Goal: Transaction & Acquisition: Purchase product/service

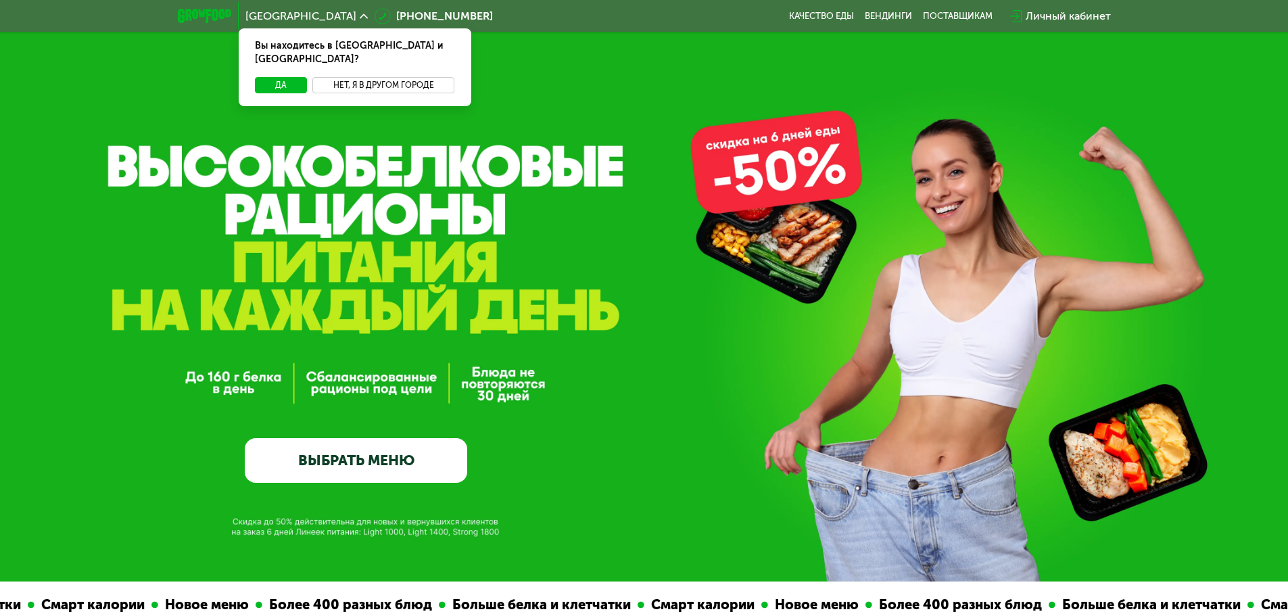
click at [426, 77] on button "Нет, я в другом городе" at bounding box center [383, 85] width 143 height 16
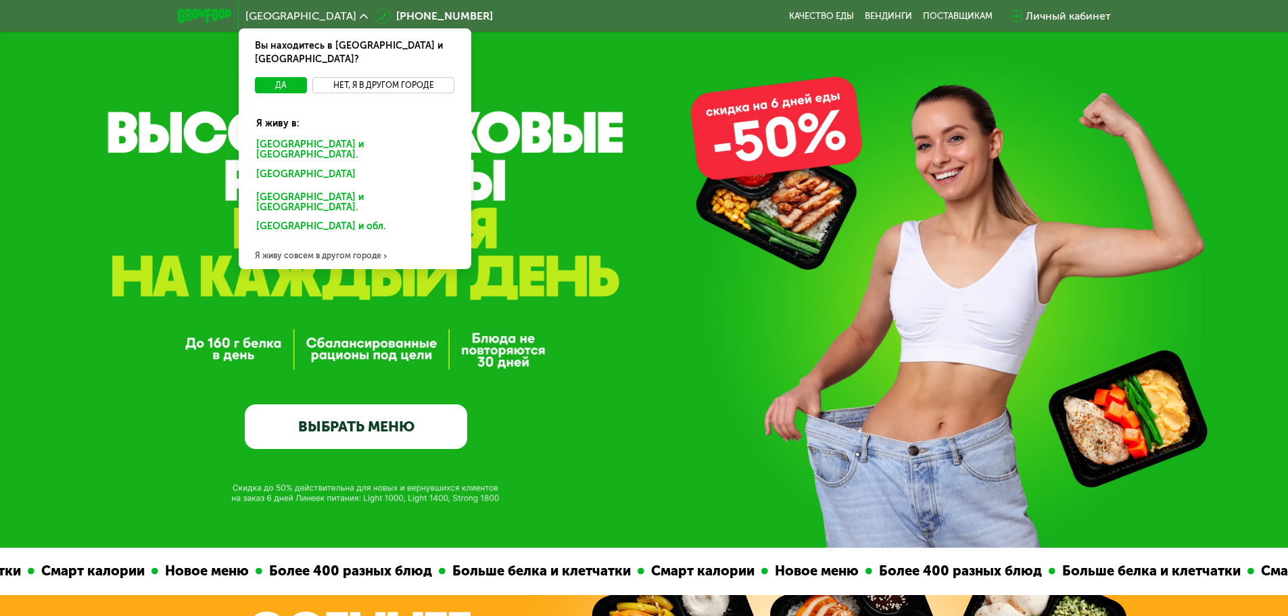
scroll to position [68, 0]
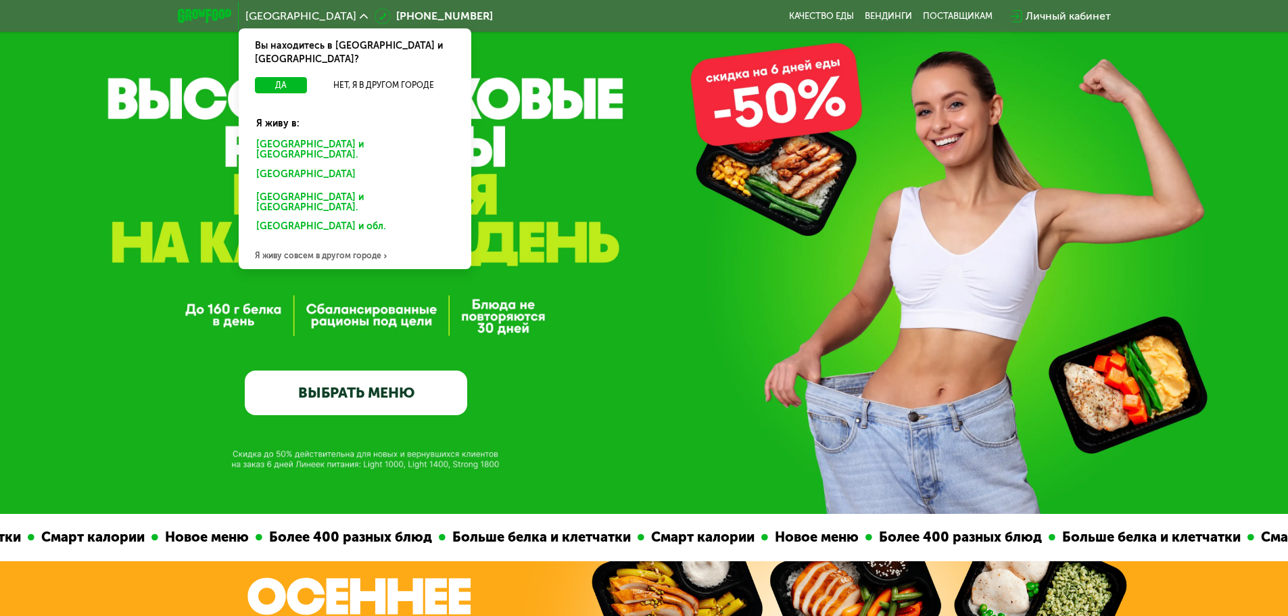
click at [346, 242] on div "Я живу совсем в другом городе" at bounding box center [355, 255] width 233 height 27
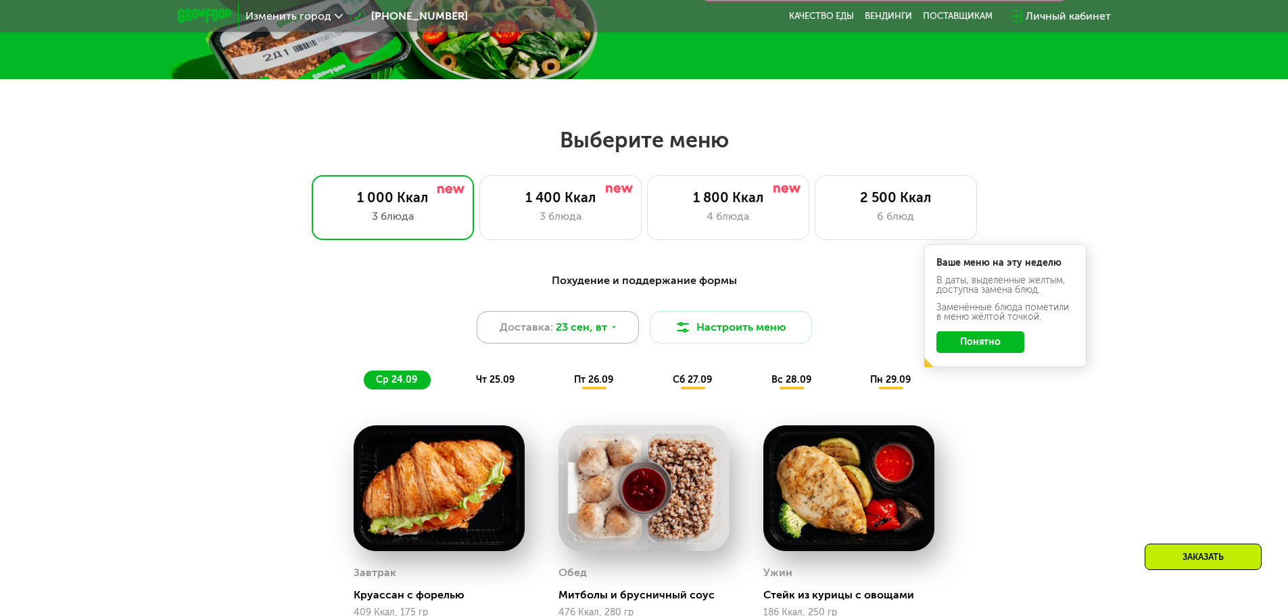
scroll to position [338, 0]
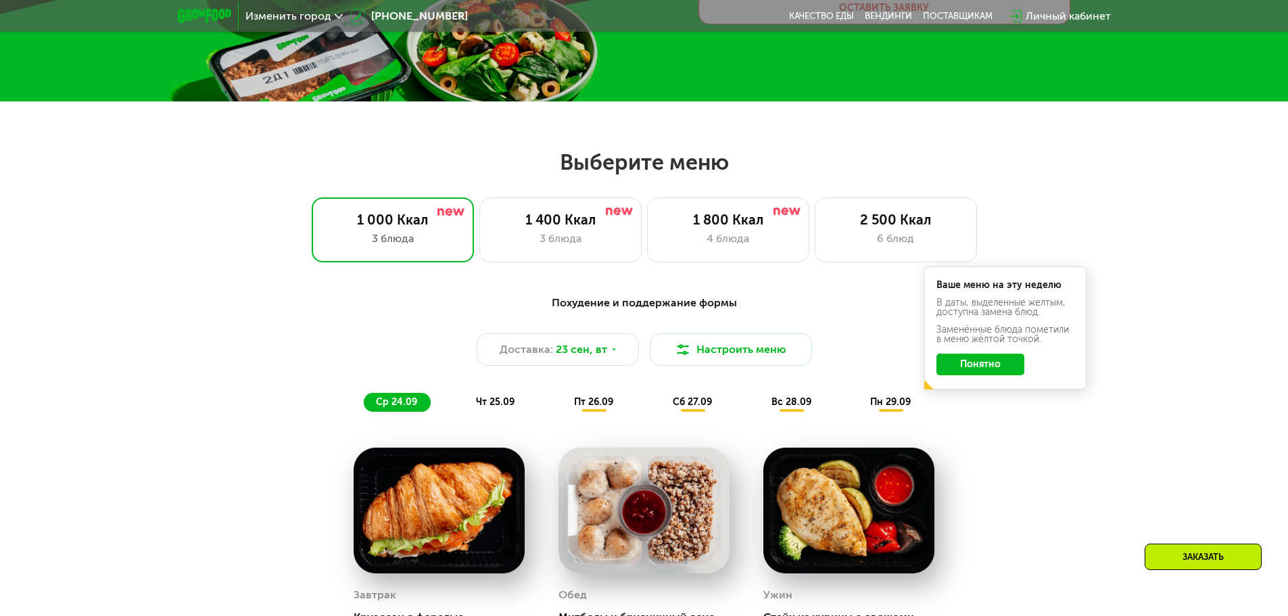
click at [477, 395] on div "чт 25.09" at bounding box center [496, 402] width 64 height 19
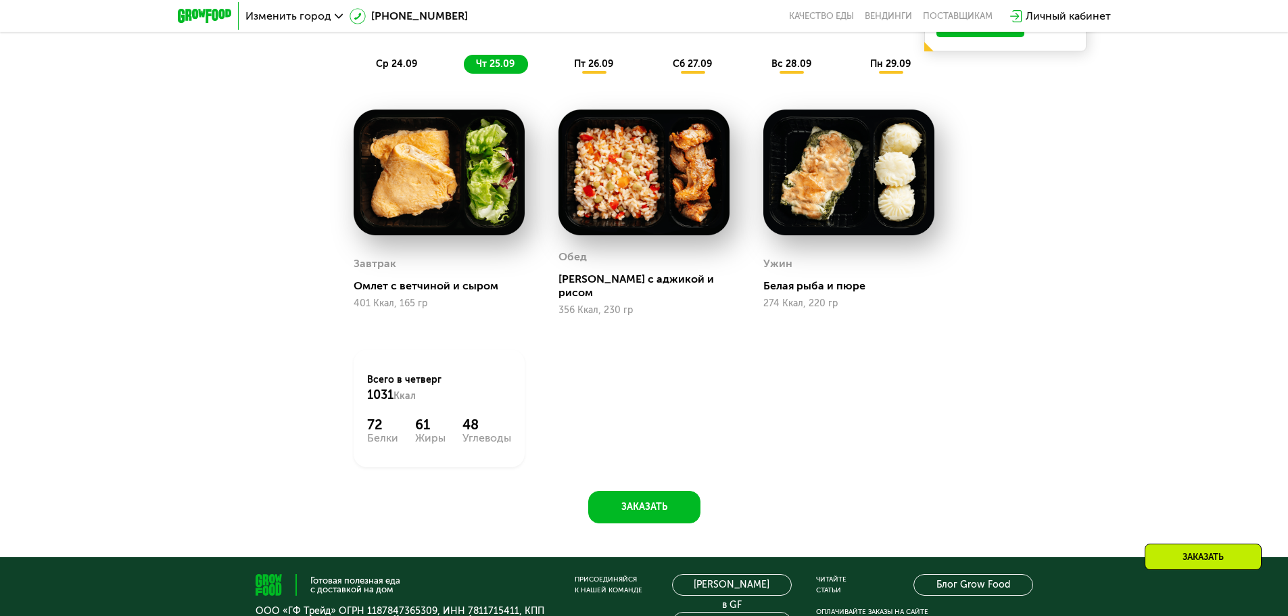
scroll to position [609, 0]
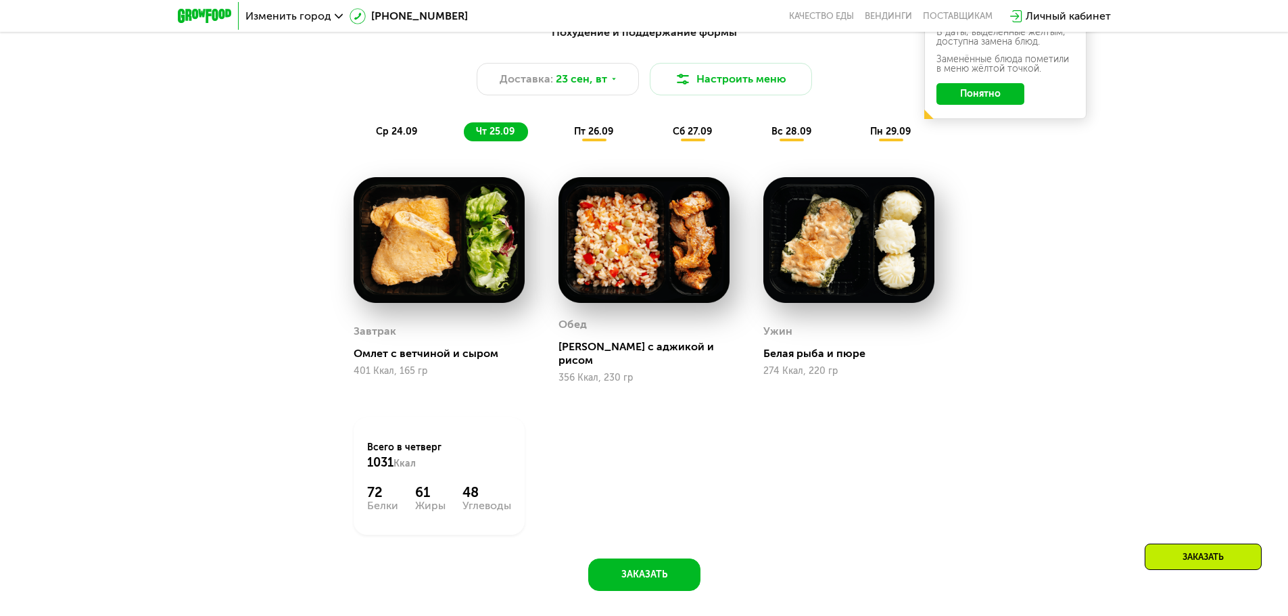
click at [595, 127] on span "пт 26.09" at bounding box center [593, 131] width 39 height 11
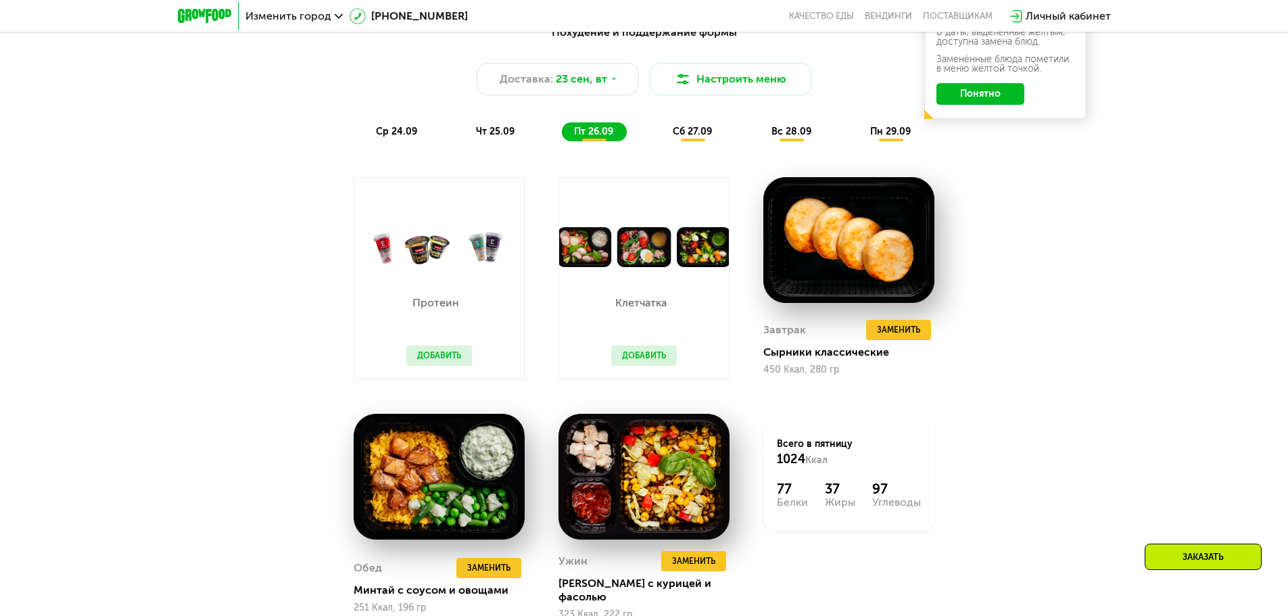
click at [707, 126] on span "сб 27.09" at bounding box center [692, 131] width 39 height 11
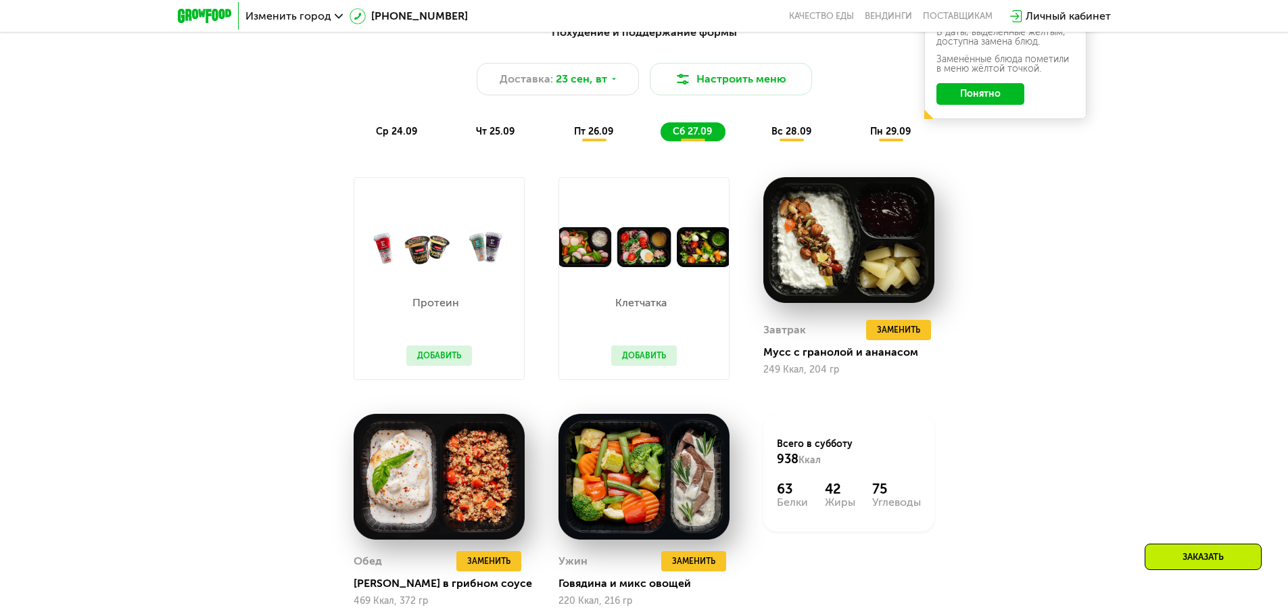
click at [1146, 300] on div "Похудение и поддержание формы Доставка: [DATE] Настроить меню ср 24.09 чт 25.09…" at bounding box center [644, 350] width 1288 height 691
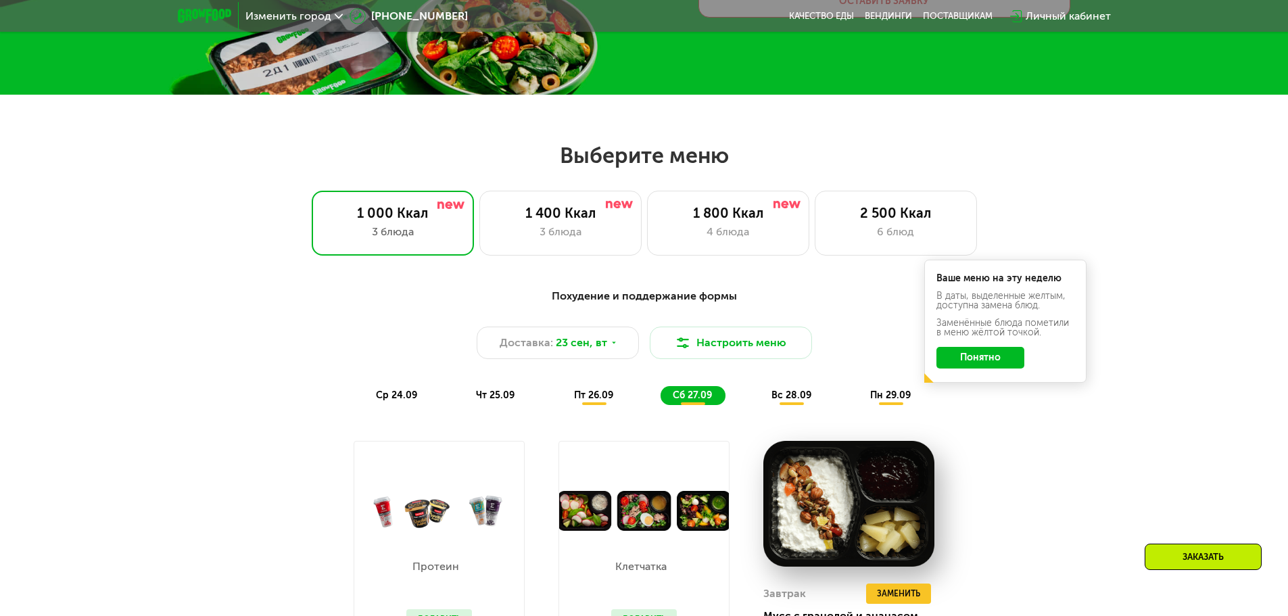
scroll to position [338, 0]
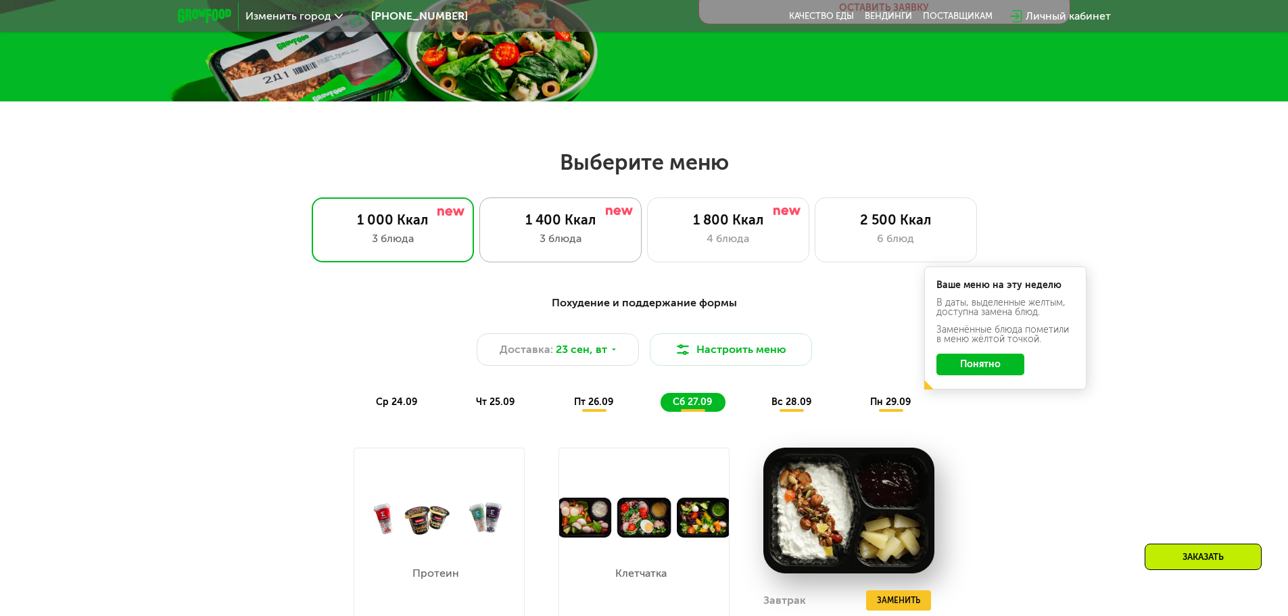
click at [613, 241] on div "3 блюда" at bounding box center [561, 239] width 134 height 16
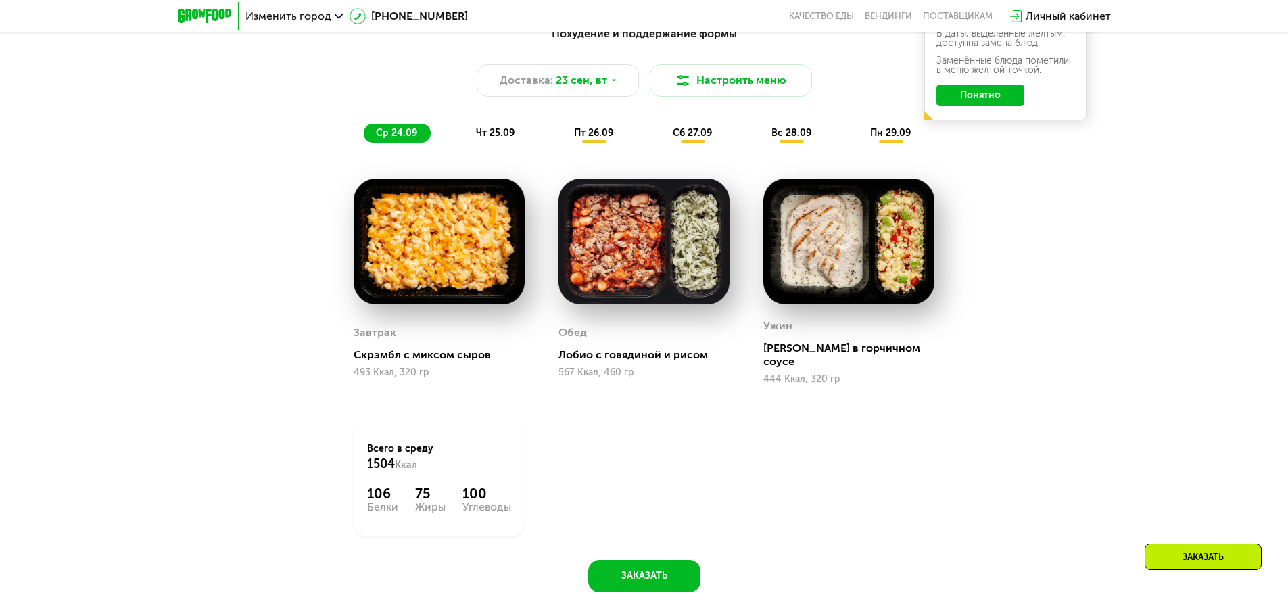
scroll to position [609, 0]
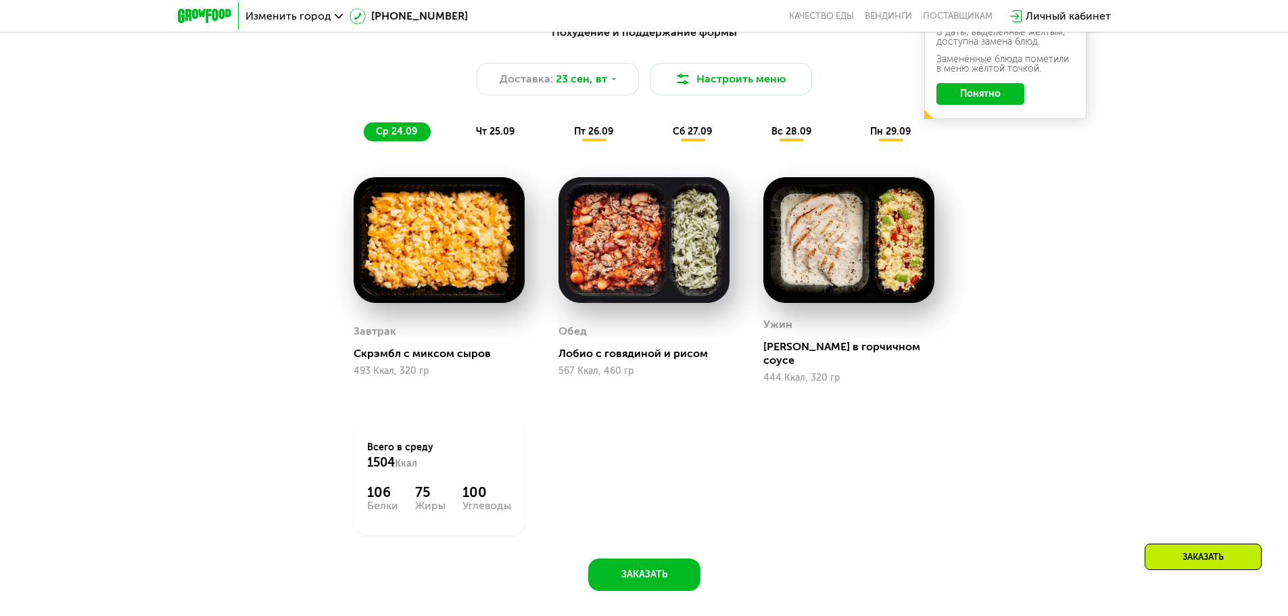
click at [515, 131] on div "чт 25.09" at bounding box center [496, 131] width 64 height 19
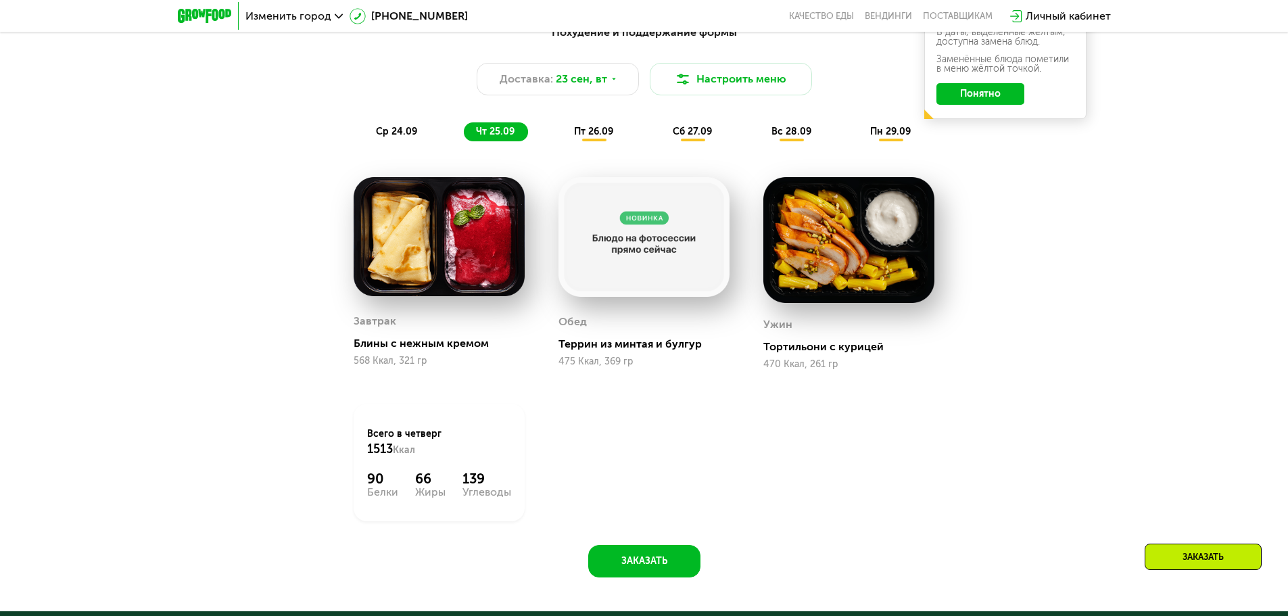
click at [576, 124] on div "пт 26.09" at bounding box center [594, 131] width 65 height 19
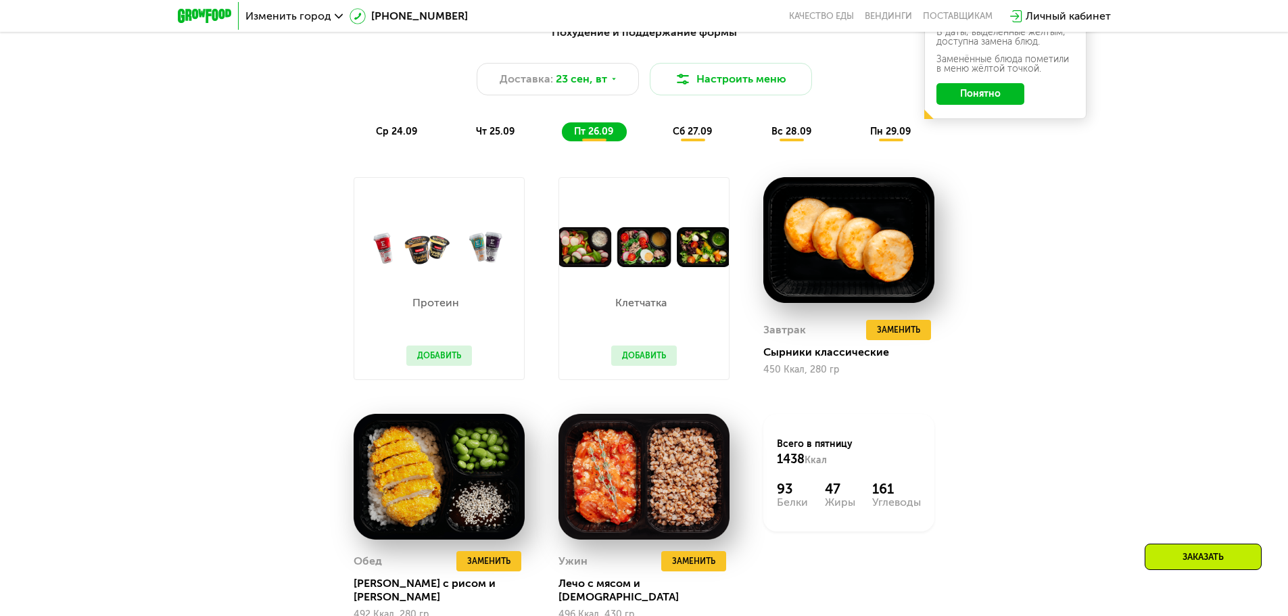
click at [494, 133] on span "чт 25.09" at bounding box center [495, 131] width 39 height 11
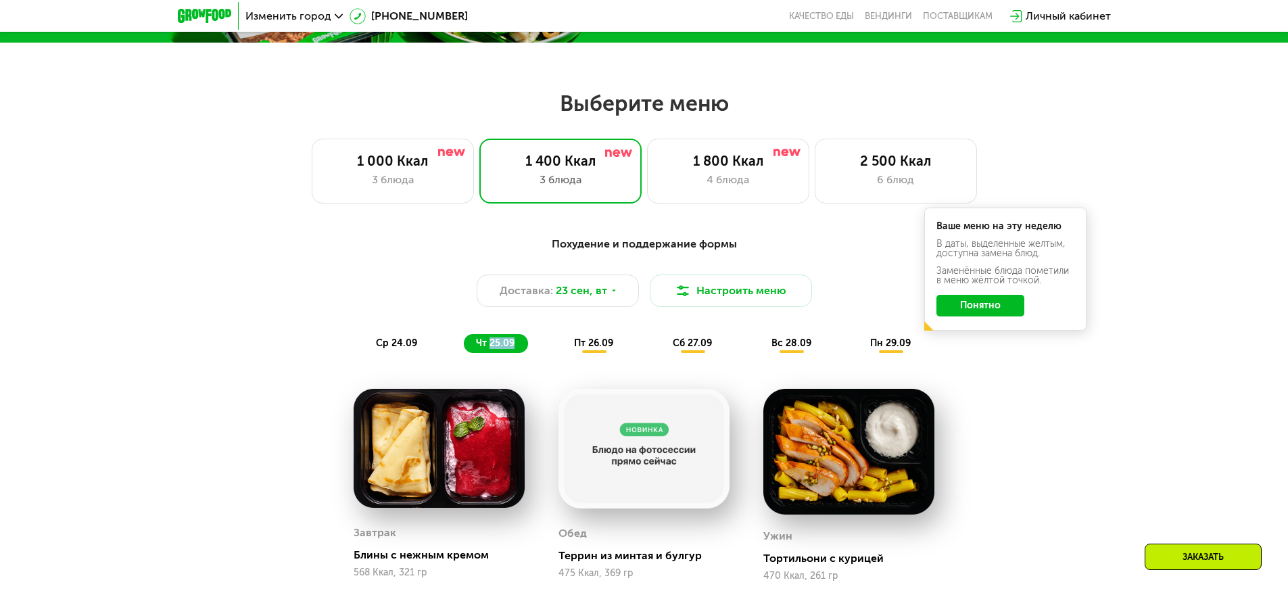
scroll to position [338, 0]
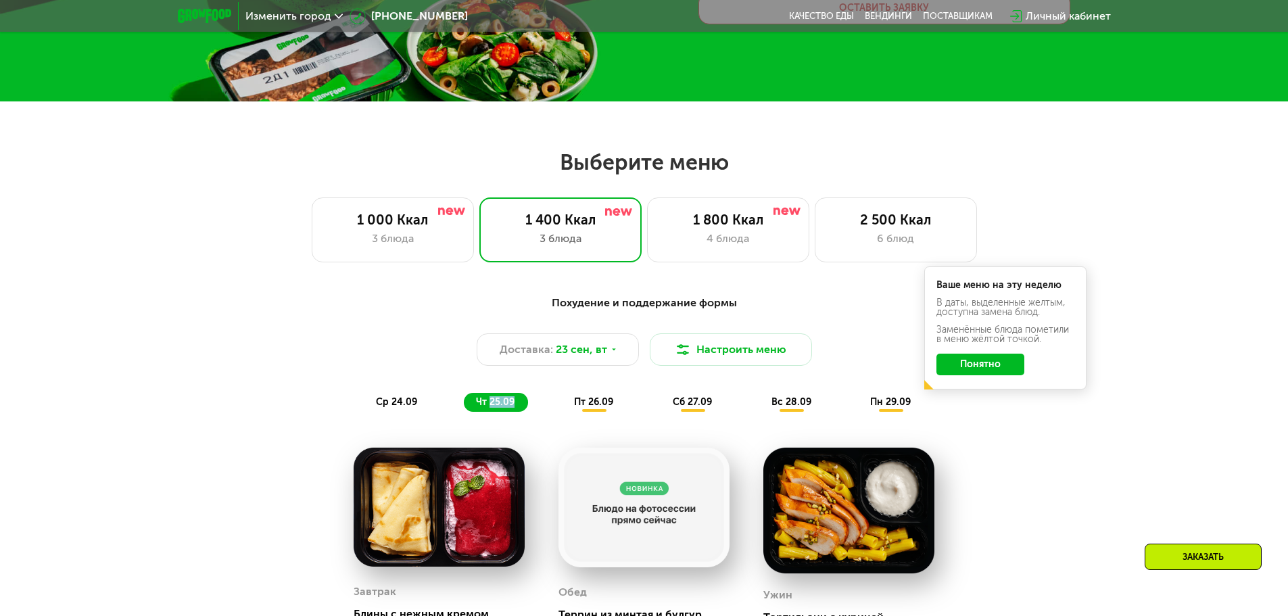
click at [988, 370] on button "Понятно" at bounding box center [981, 365] width 88 height 22
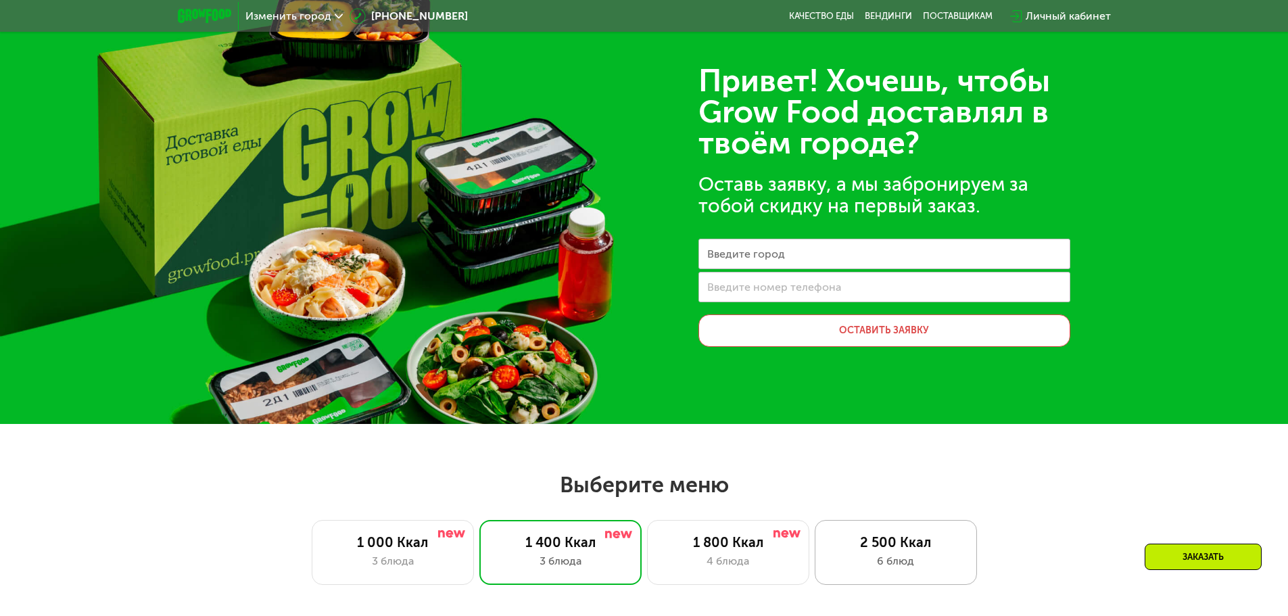
scroll to position [0, 0]
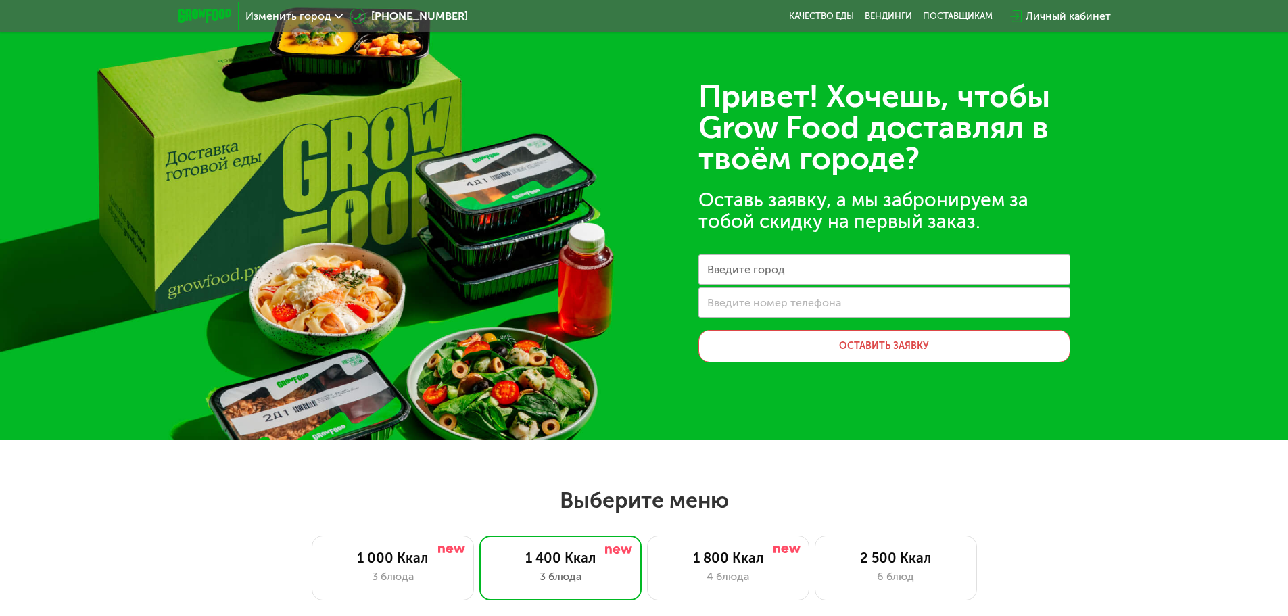
click at [814, 16] on link "Качество еды" at bounding box center [821, 16] width 65 height 11
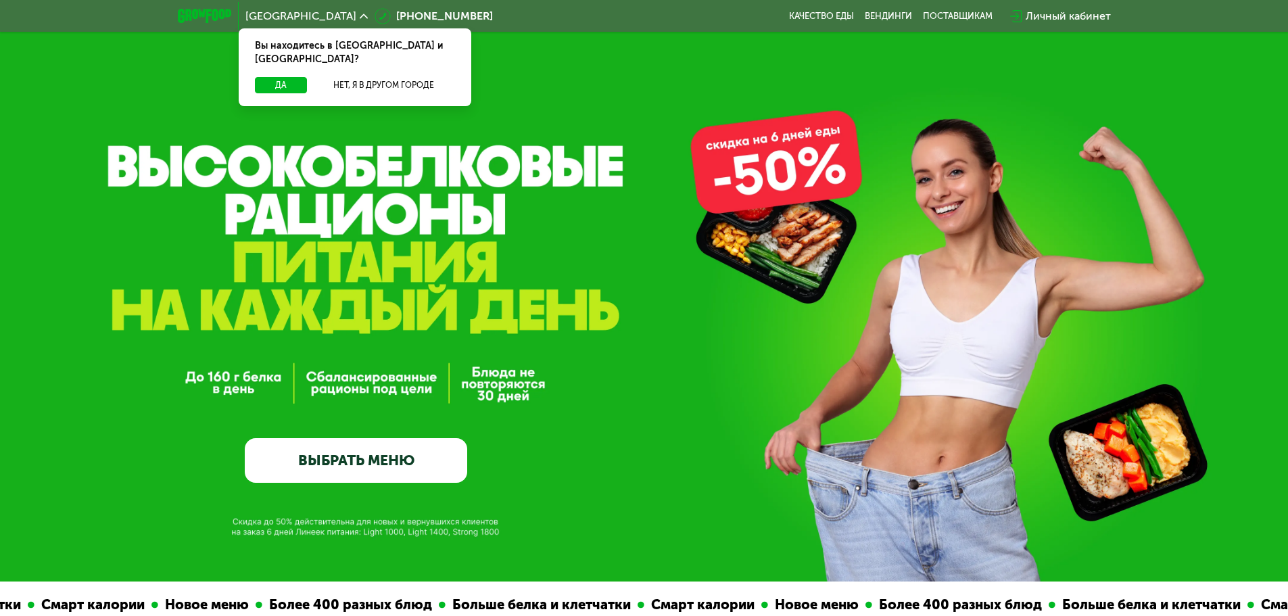
click at [399, 452] on link "ВЫБРАТЬ МЕНЮ" at bounding box center [356, 460] width 222 height 45
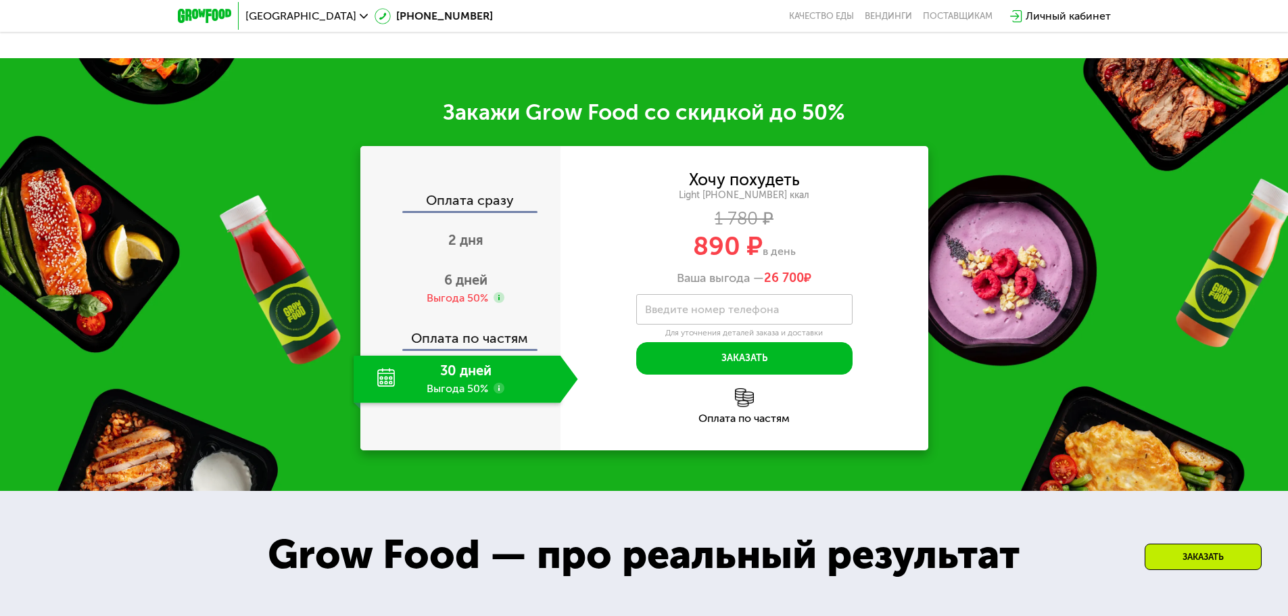
scroll to position [1730, 0]
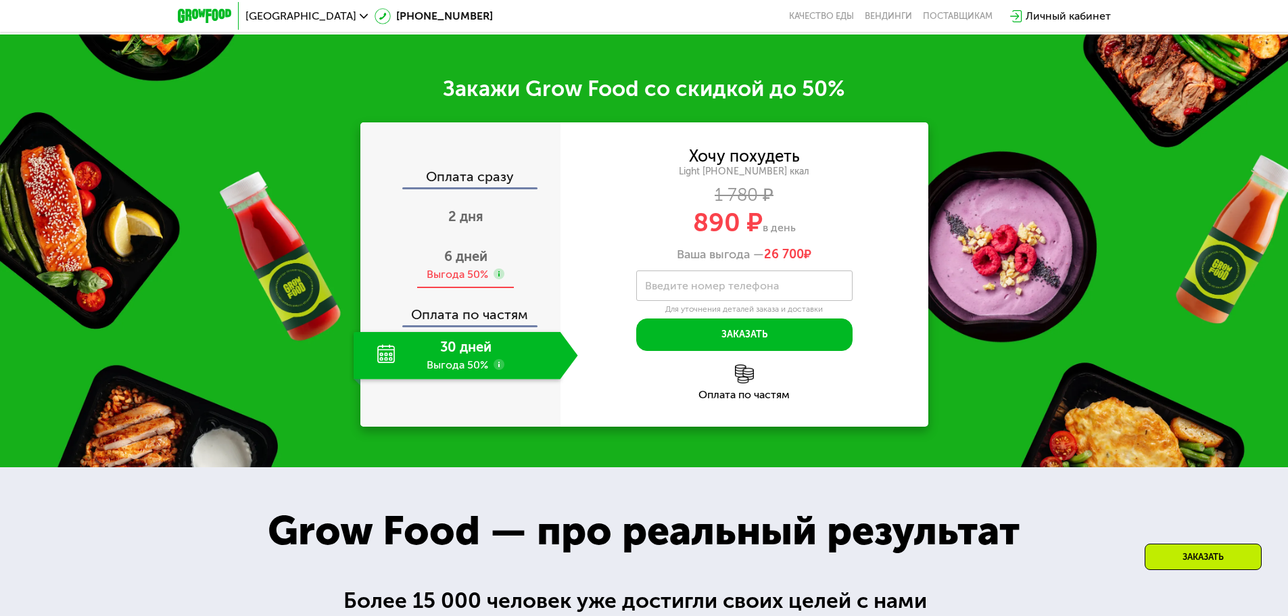
click at [486, 289] on div "6 дней Выгода 50%" at bounding box center [466, 264] width 225 height 47
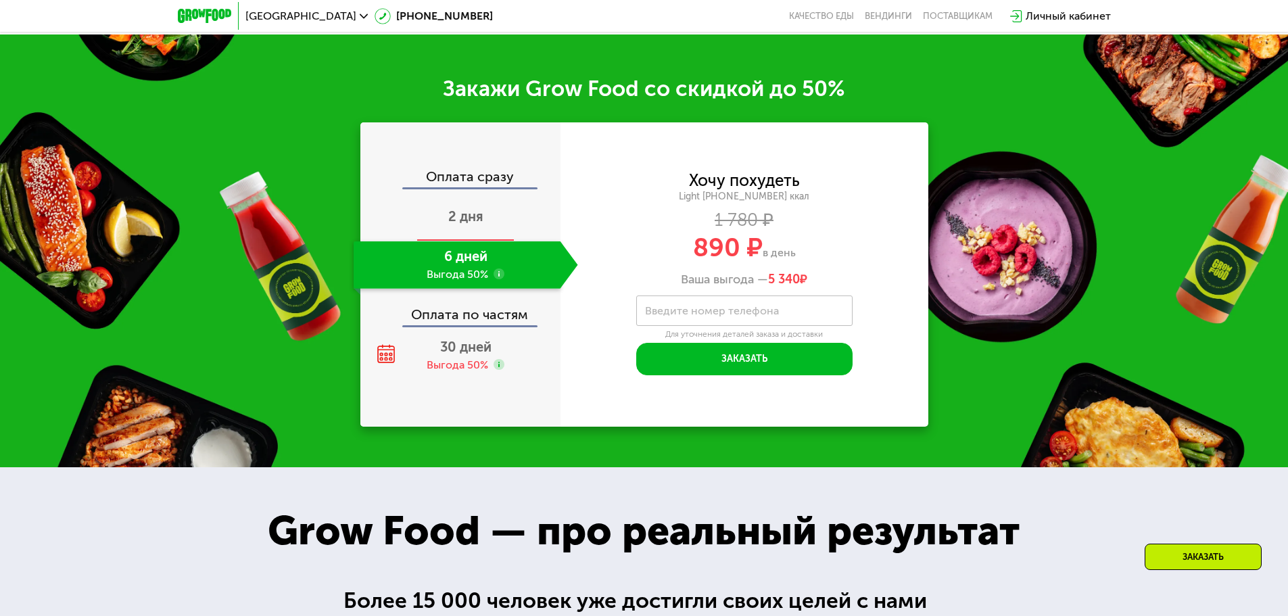
click at [458, 225] on span "2 дня" at bounding box center [465, 216] width 35 height 16
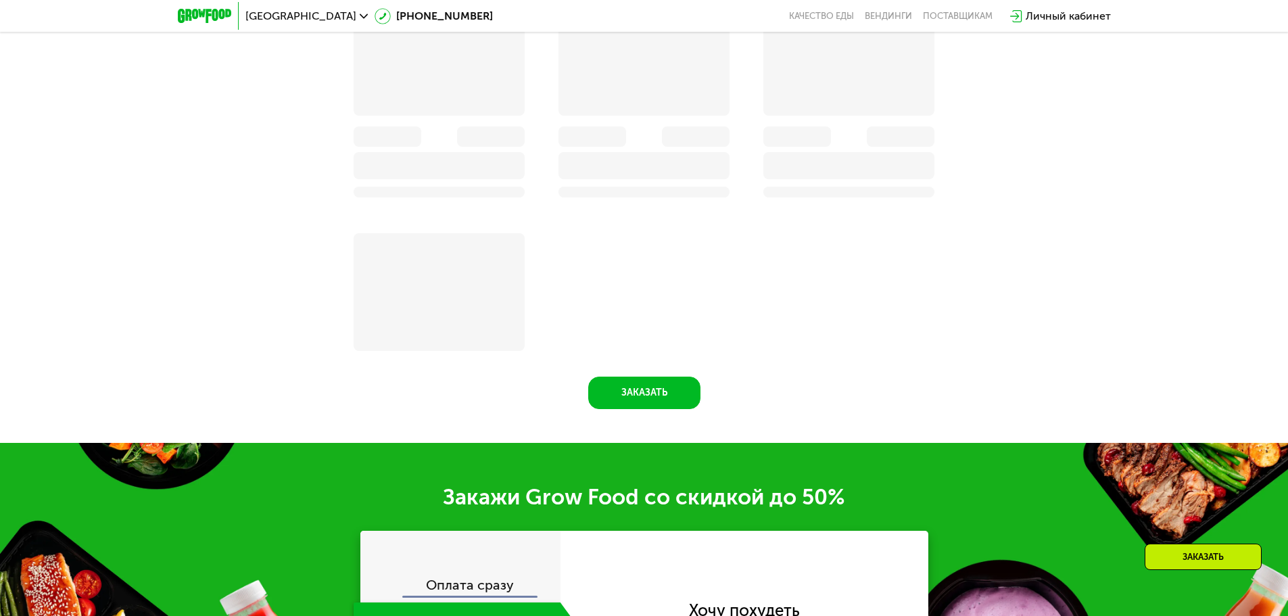
scroll to position [2021, 0]
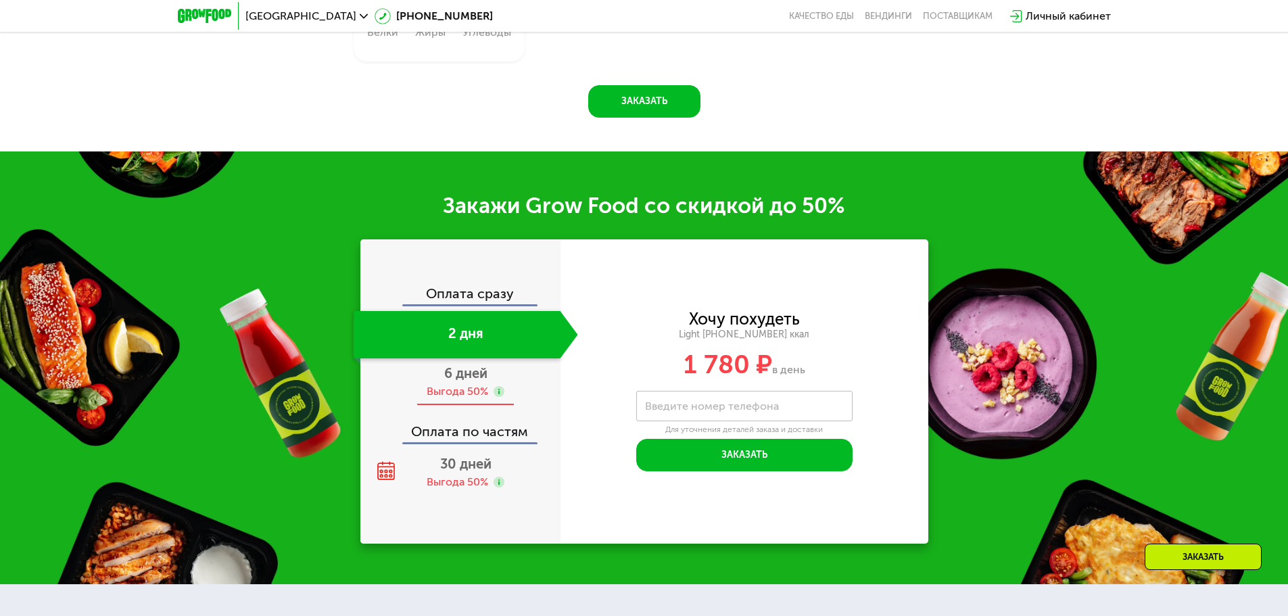
click at [505, 390] on div "6 дней Выгода 50%" at bounding box center [466, 381] width 225 height 47
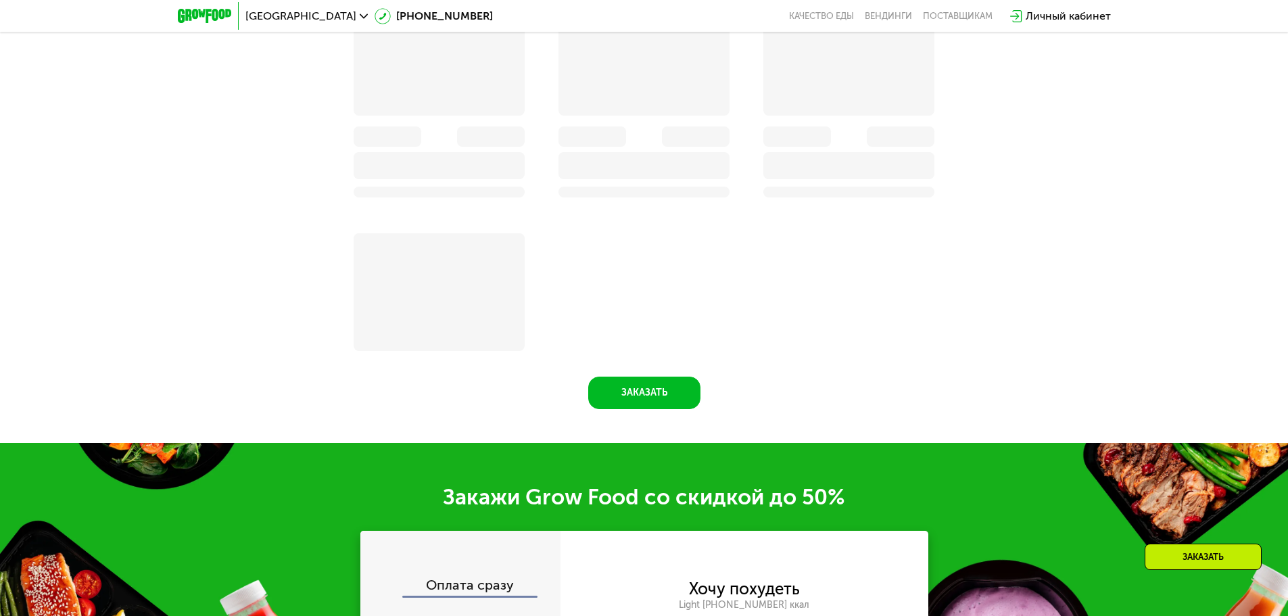
scroll to position [1730, 0]
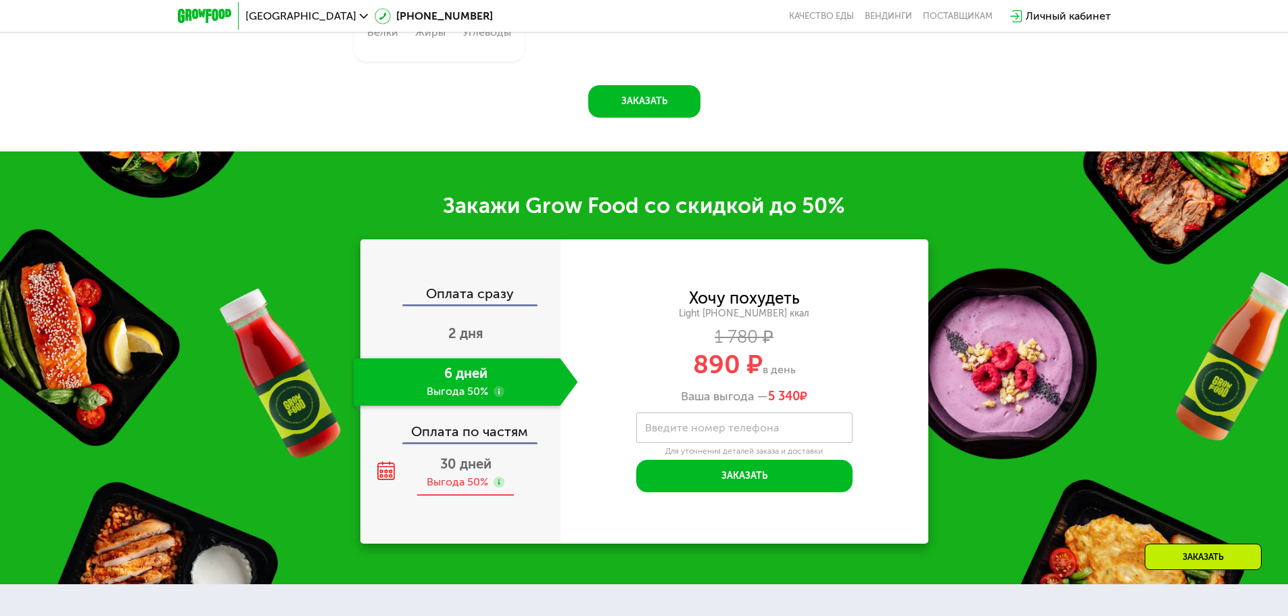
click at [457, 486] on div "Выгода 50%" at bounding box center [458, 482] width 62 height 15
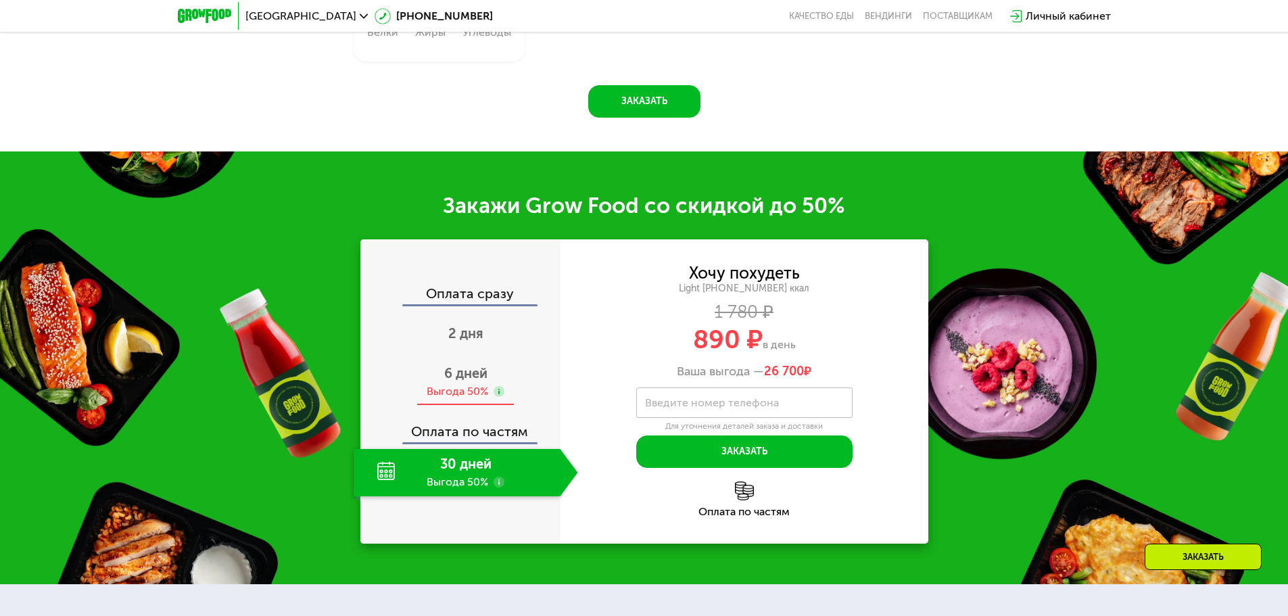
click at [481, 394] on div "Выгода 50%" at bounding box center [458, 391] width 62 height 15
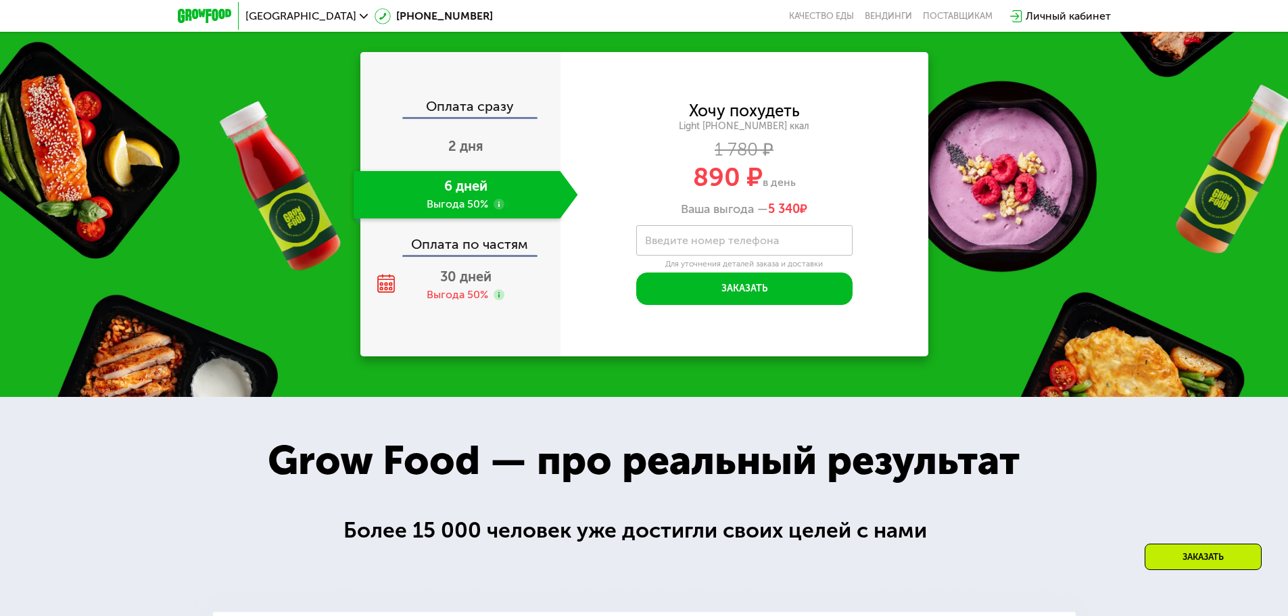
scroll to position [1797, 0]
